Goal: Information Seeking & Learning: Understand process/instructions

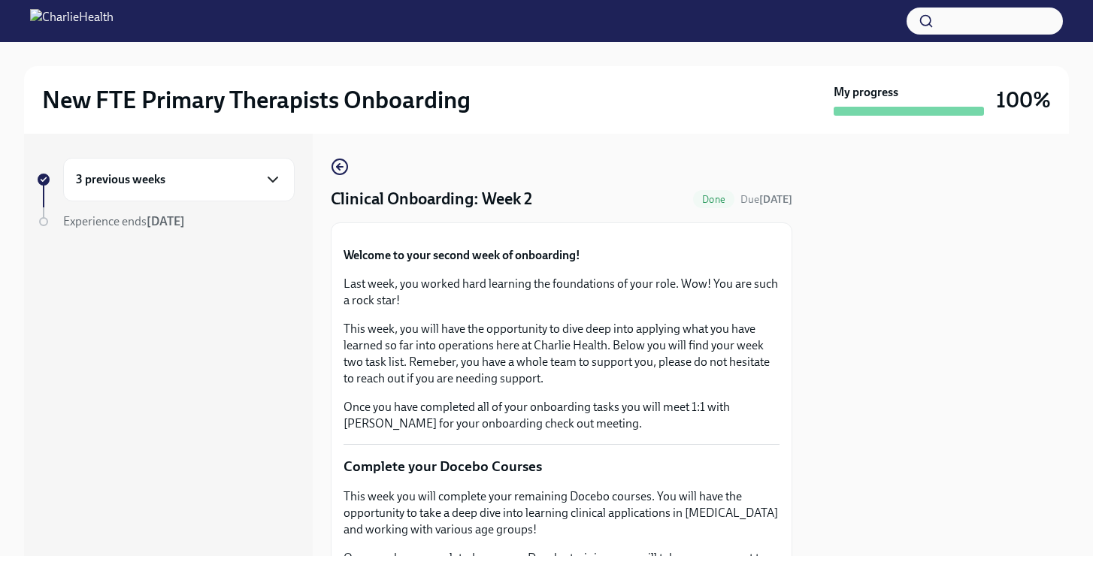
click at [278, 176] on icon "button" at bounding box center [273, 180] width 18 height 18
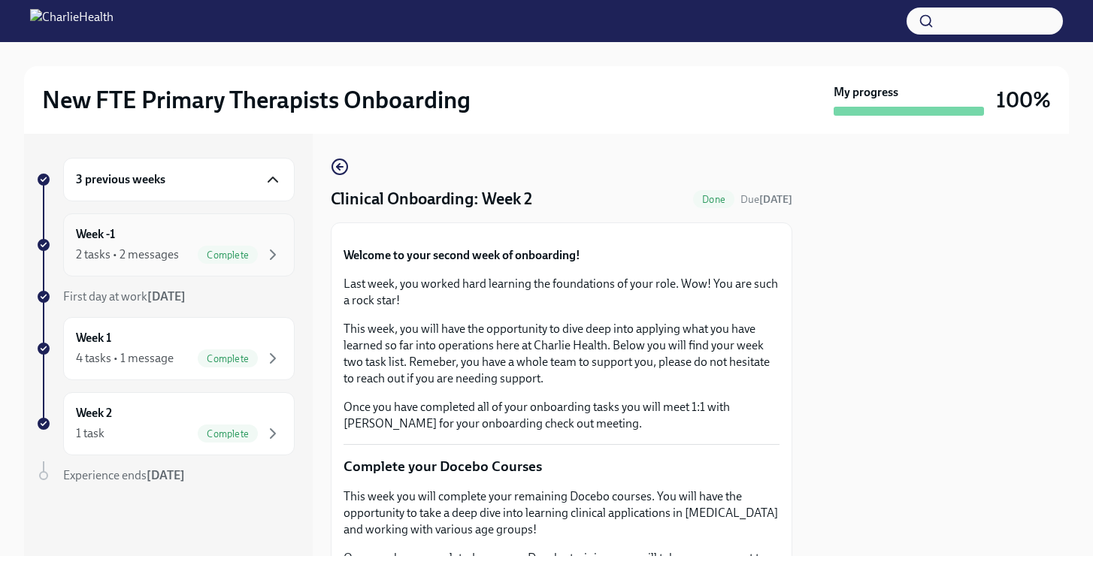
click at [169, 220] on div "Week -1 2 tasks • 2 messages Complete" at bounding box center [179, 245] width 232 height 63
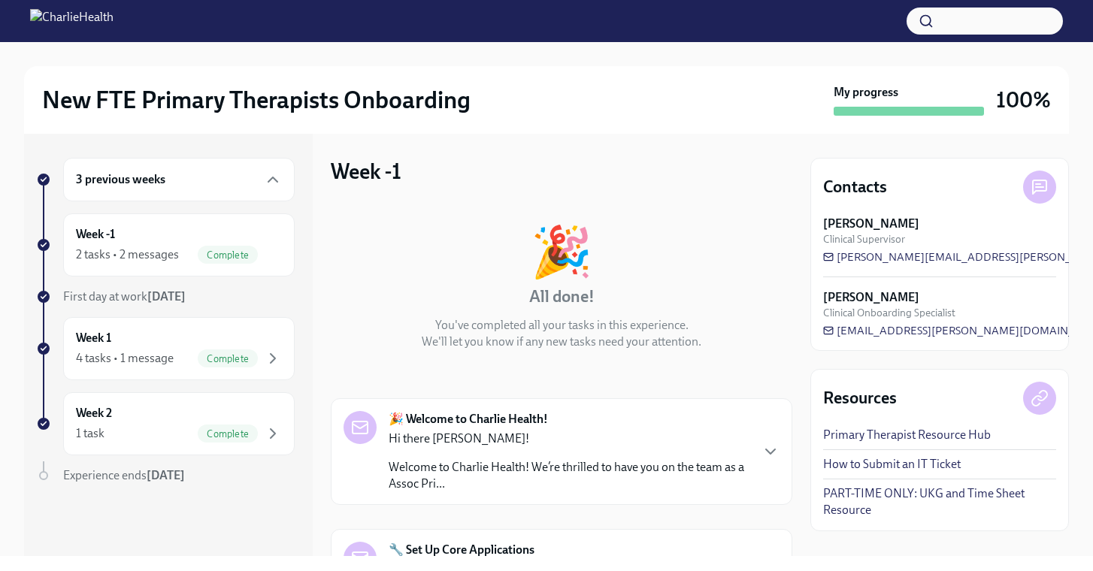
click at [775, 351] on div "🎉 All done! You've completed all your tasks in this experience. We'll let you k…" at bounding box center [562, 490] width 462 height 574
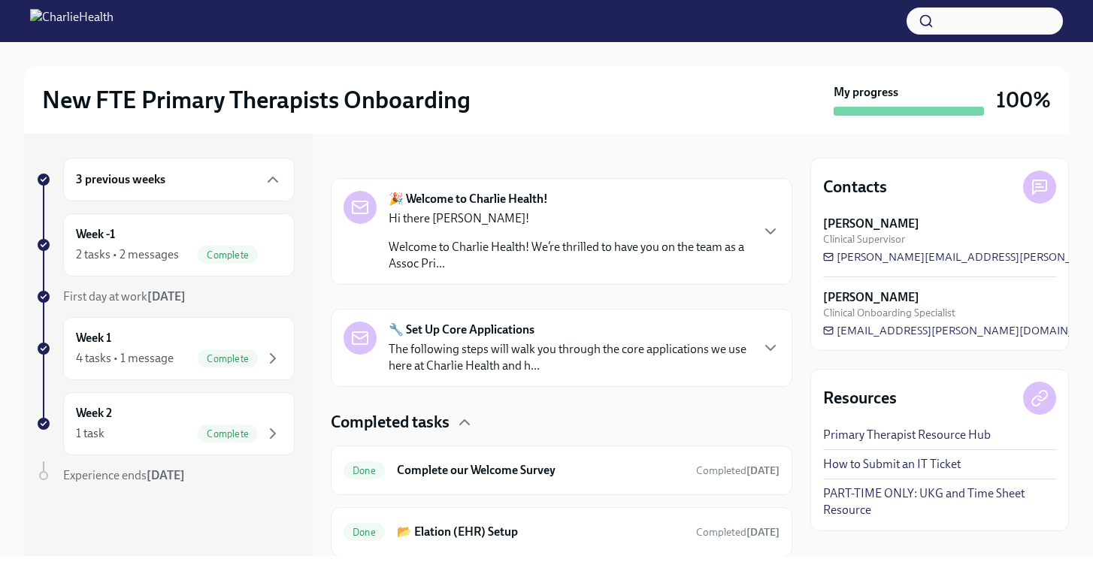
scroll to position [269, 0]
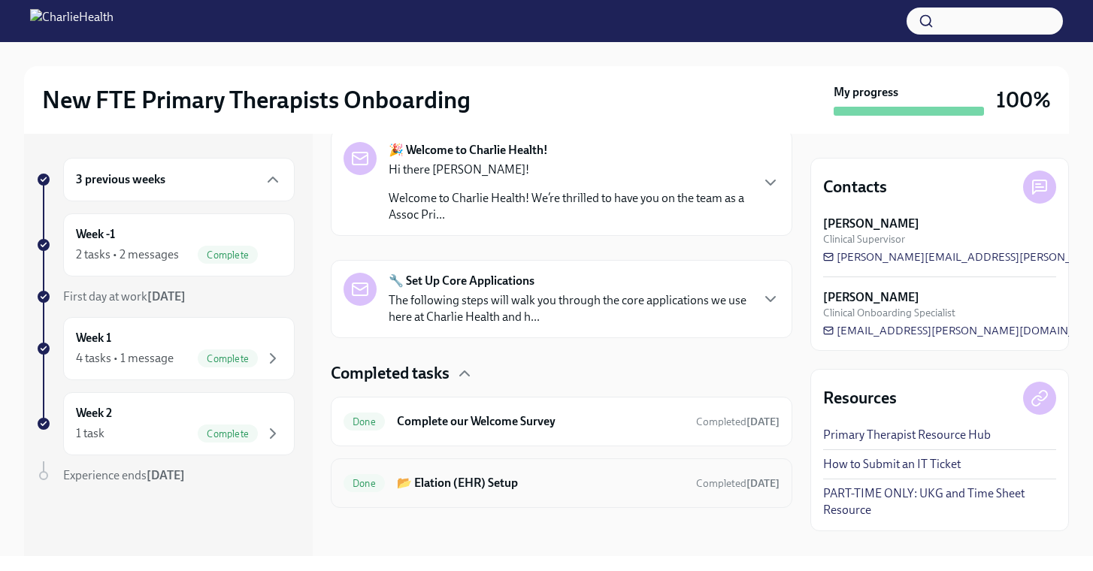
click at [647, 479] on h6 "📂 Elation (EHR) Setup" at bounding box center [540, 483] width 287 height 17
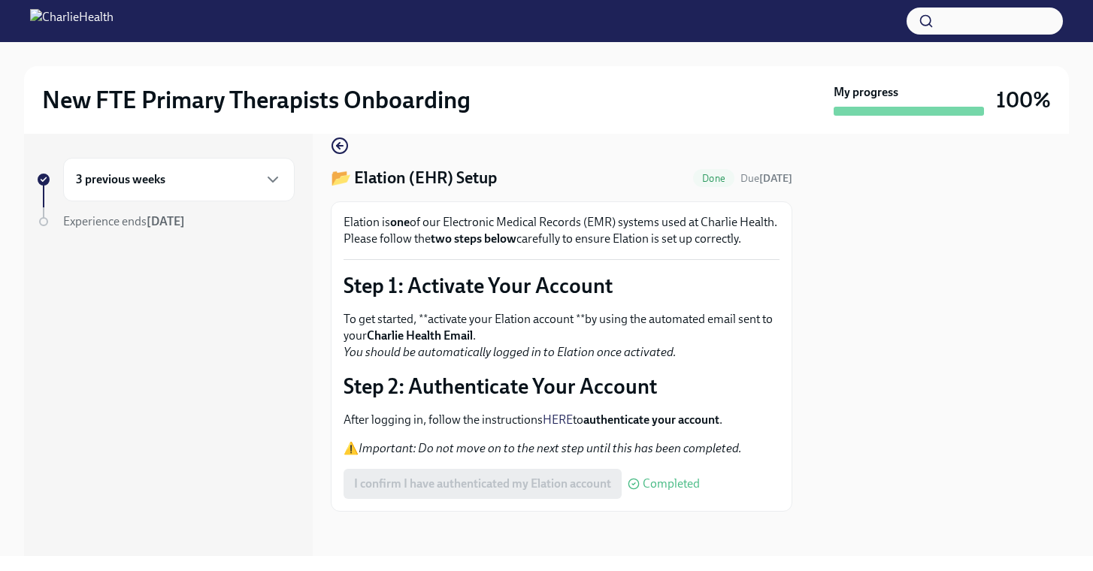
scroll to position [23, 0]
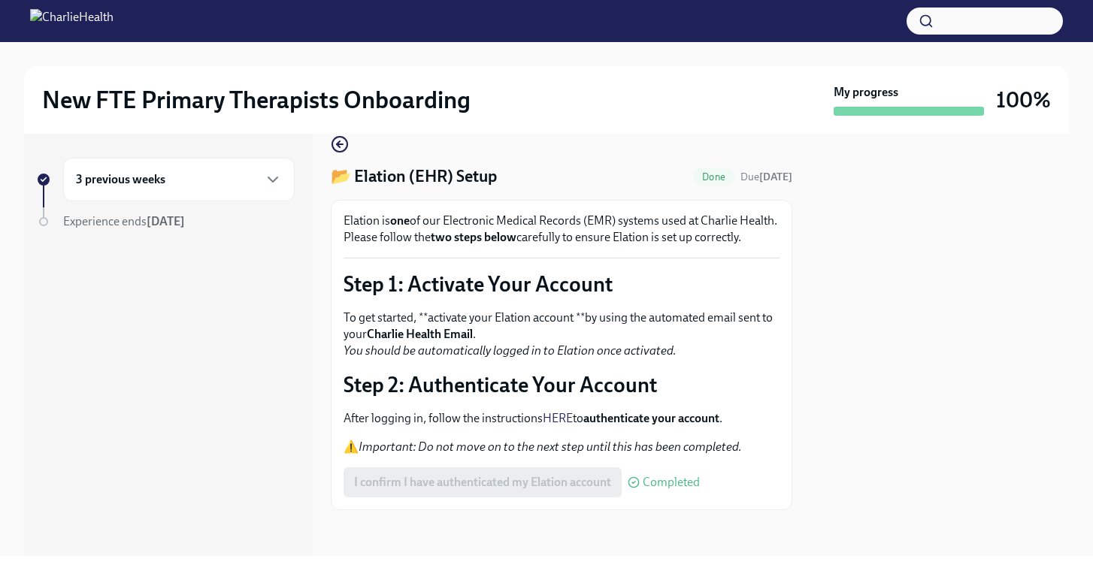
click at [220, 186] on div "3 previous weeks" at bounding box center [179, 180] width 206 height 18
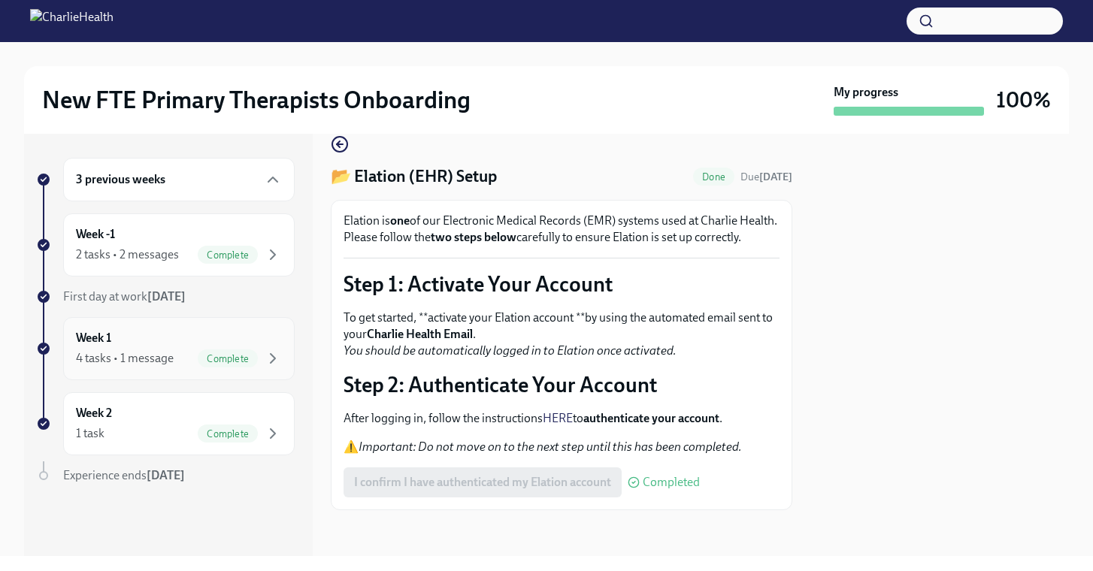
click at [153, 321] on div "Week 1 4 tasks • 1 message Complete" at bounding box center [179, 348] width 232 height 63
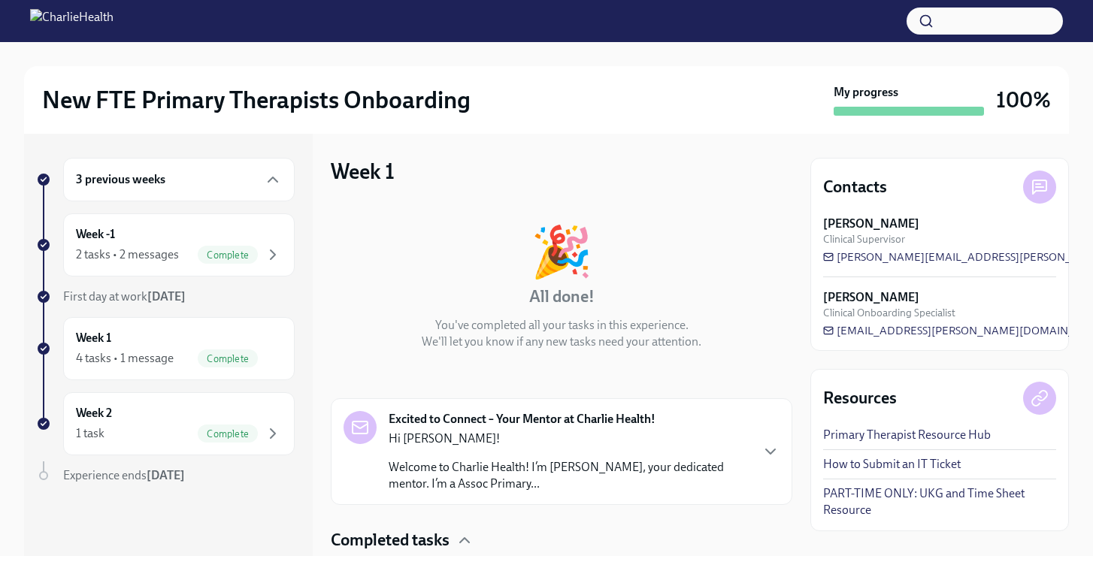
scroll to position [290, 0]
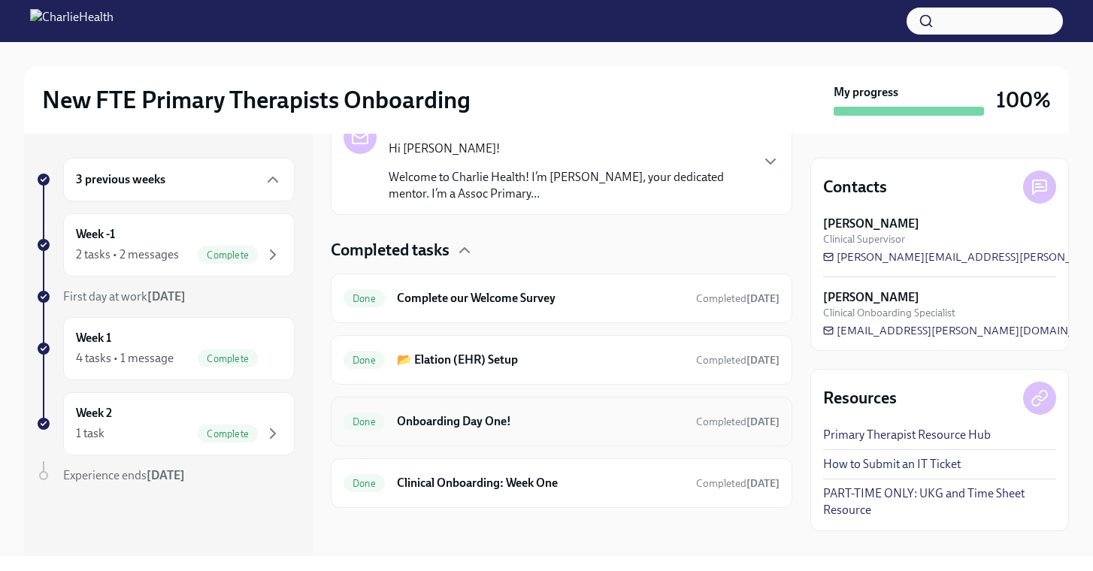
click at [575, 415] on h6 "Onboarding Day One!" at bounding box center [540, 422] width 287 height 17
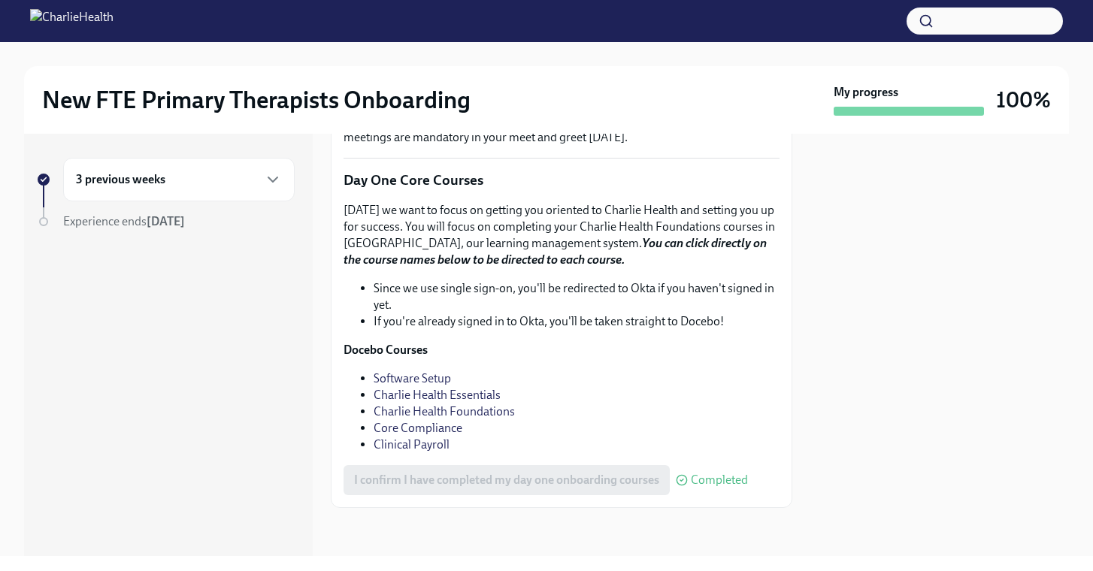
scroll to position [2077, 0]
click at [426, 386] on link "Software Setup" at bounding box center [412, 378] width 77 height 14
click at [230, 193] on div "3 previous weeks" at bounding box center [179, 180] width 232 height 44
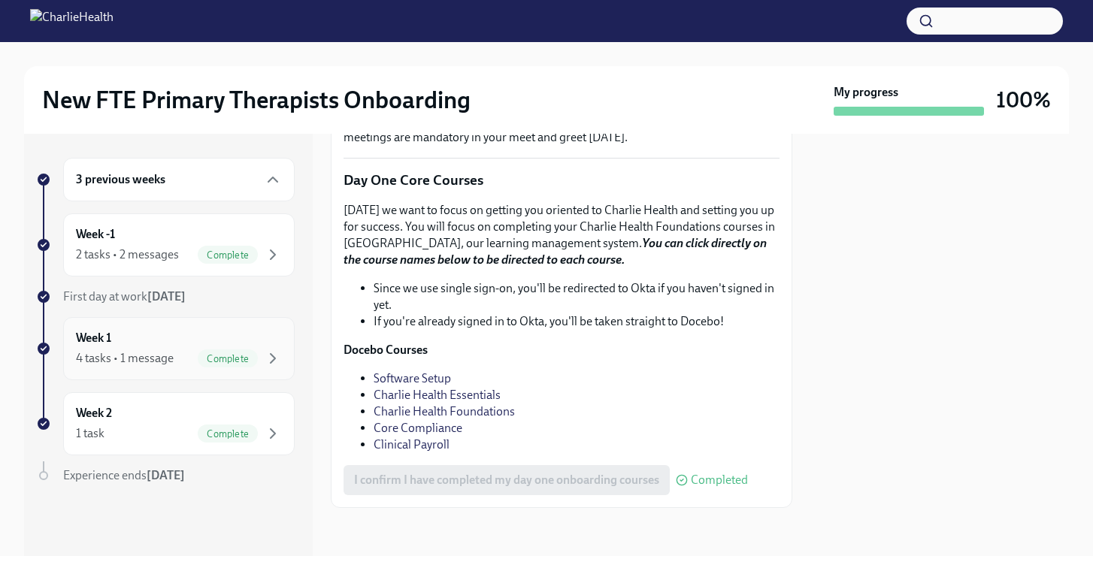
click at [135, 344] on div "Week 1 4 tasks • 1 message Complete" at bounding box center [179, 349] width 206 height 38
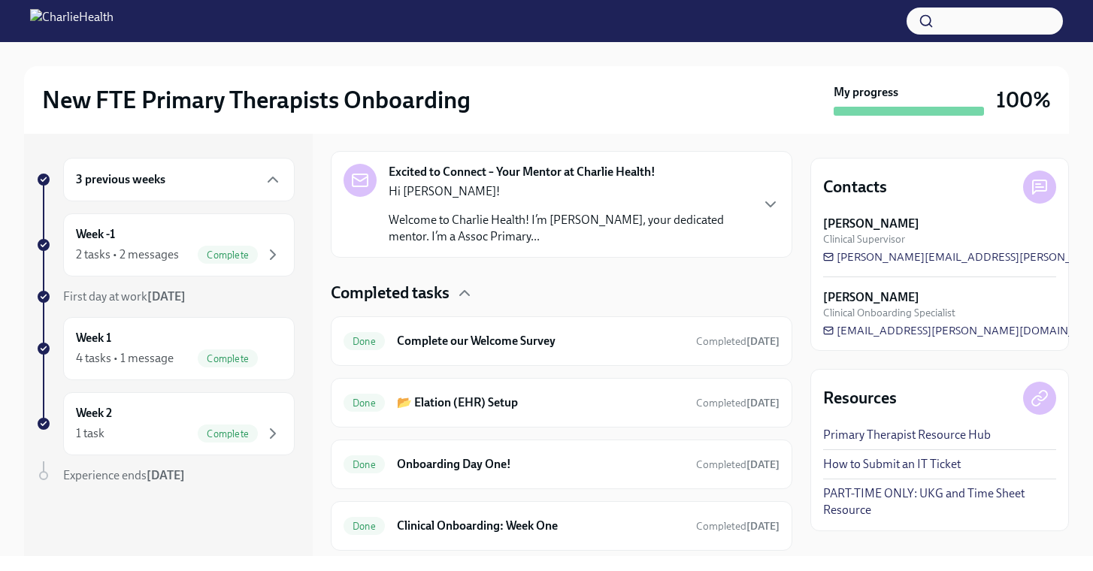
scroll to position [253, 0]
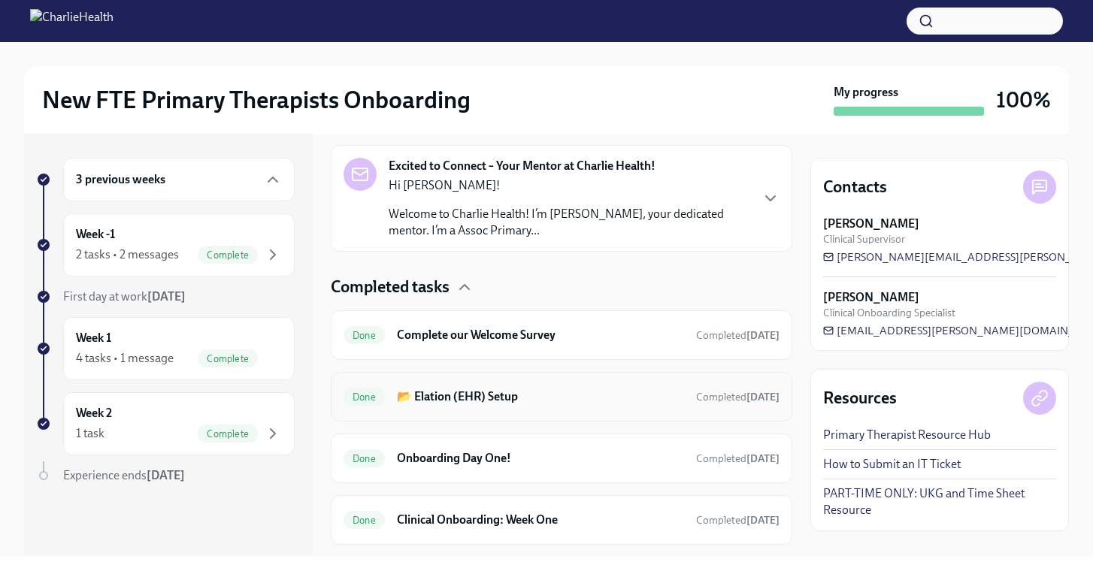
click at [591, 393] on h6 "📂 Elation (EHR) Setup" at bounding box center [540, 397] width 287 height 17
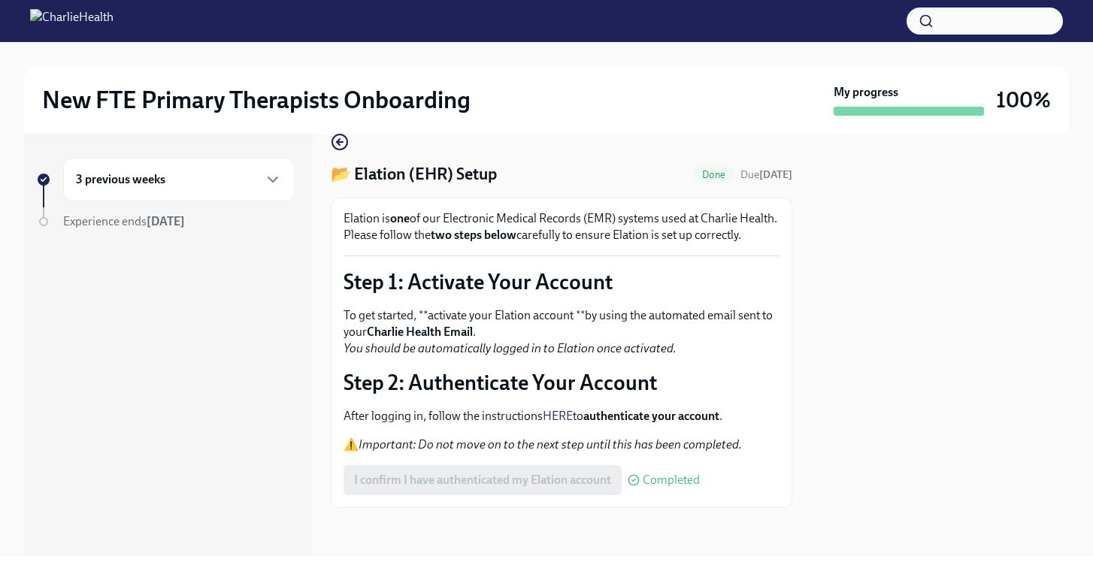
scroll to position [41, 0]
click at [216, 172] on div "3 previous weeks" at bounding box center [179, 180] width 206 height 18
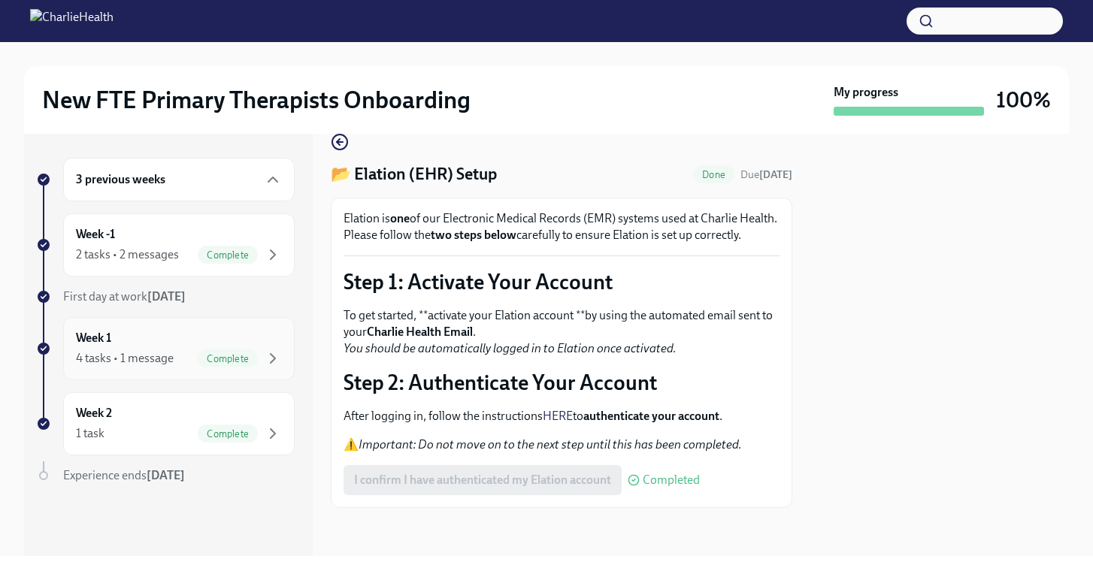
click at [192, 338] on div "Week 1 4 tasks • 1 message Complete" at bounding box center [179, 349] width 206 height 38
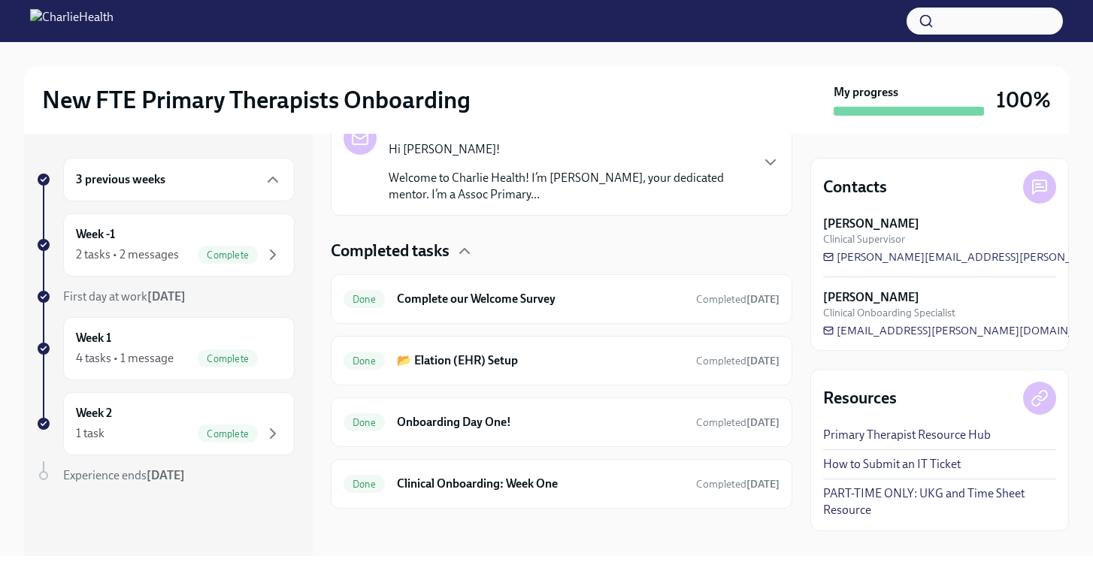
scroll to position [290, 0]
click at [504, 481] on h6 "Clinical Onboarding: Week One" at bounding box center [540, 483] width 287 height 17
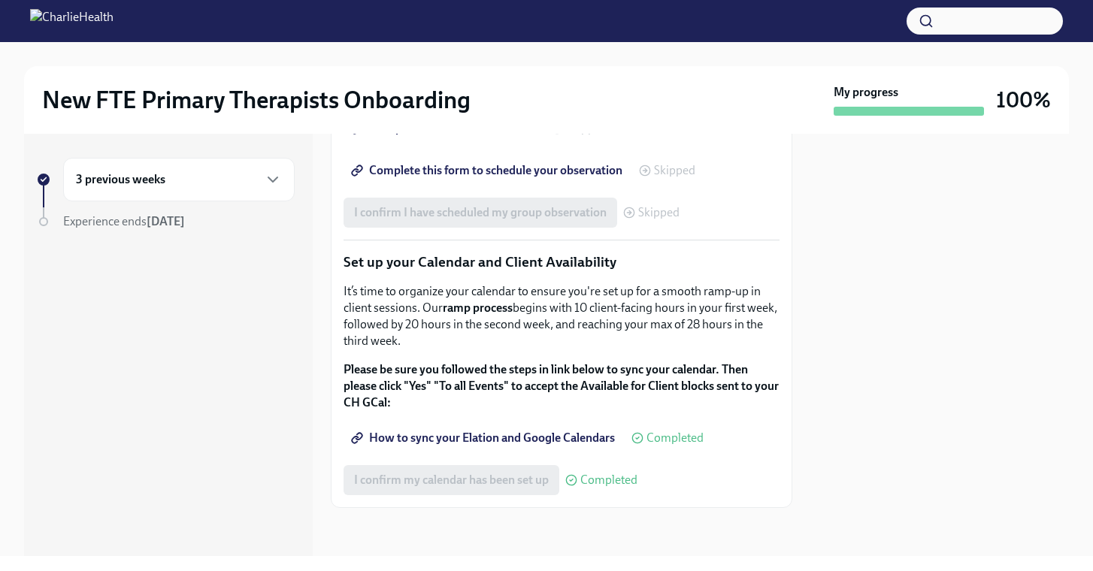
scroll to position [2432, 0]
click at [490, 446] on span "How to sync your Elation and Google Calendars" at bounding box center [484, 438] width 261 height 15
